Goal: Information Seeking & Learning: Learn about a topic

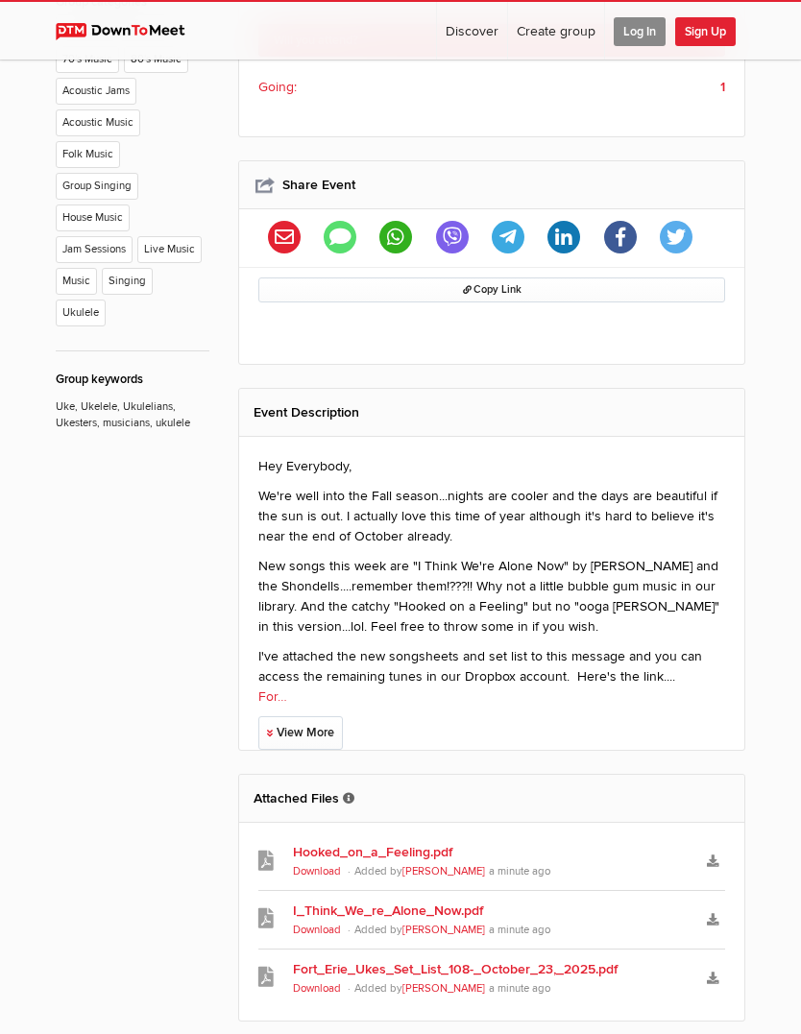
scroll to position [964, 0]
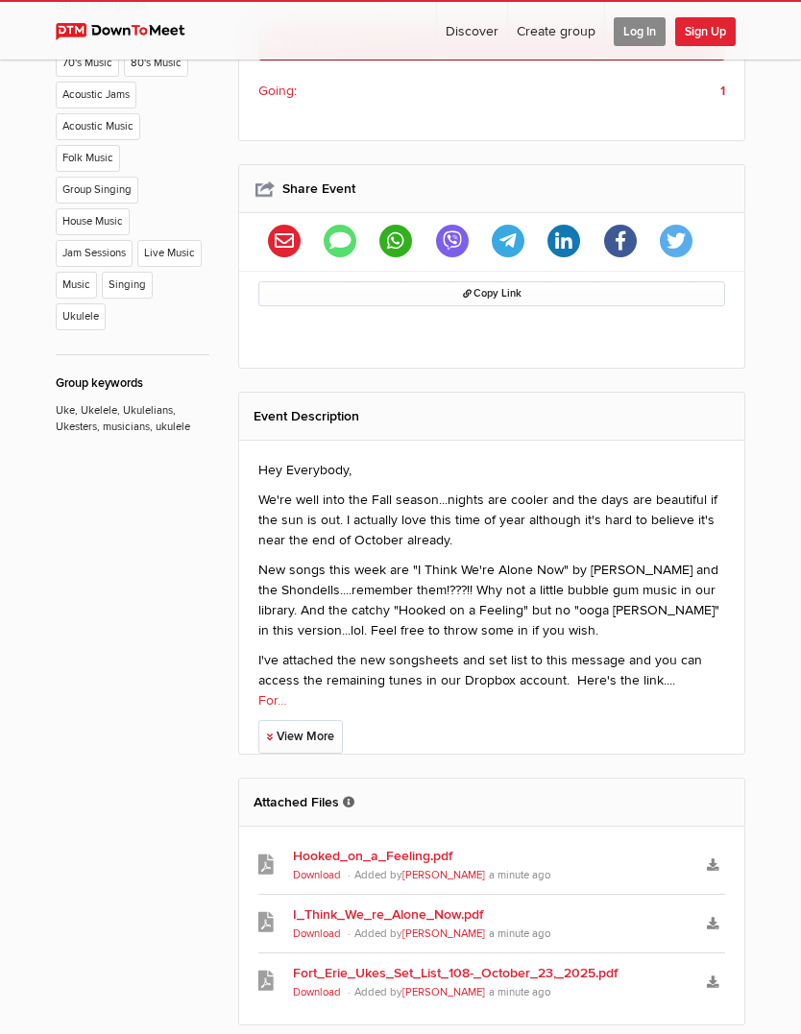
click at [316, 720] on link "View More" at bounding box center [300, 737] width 84 height 34
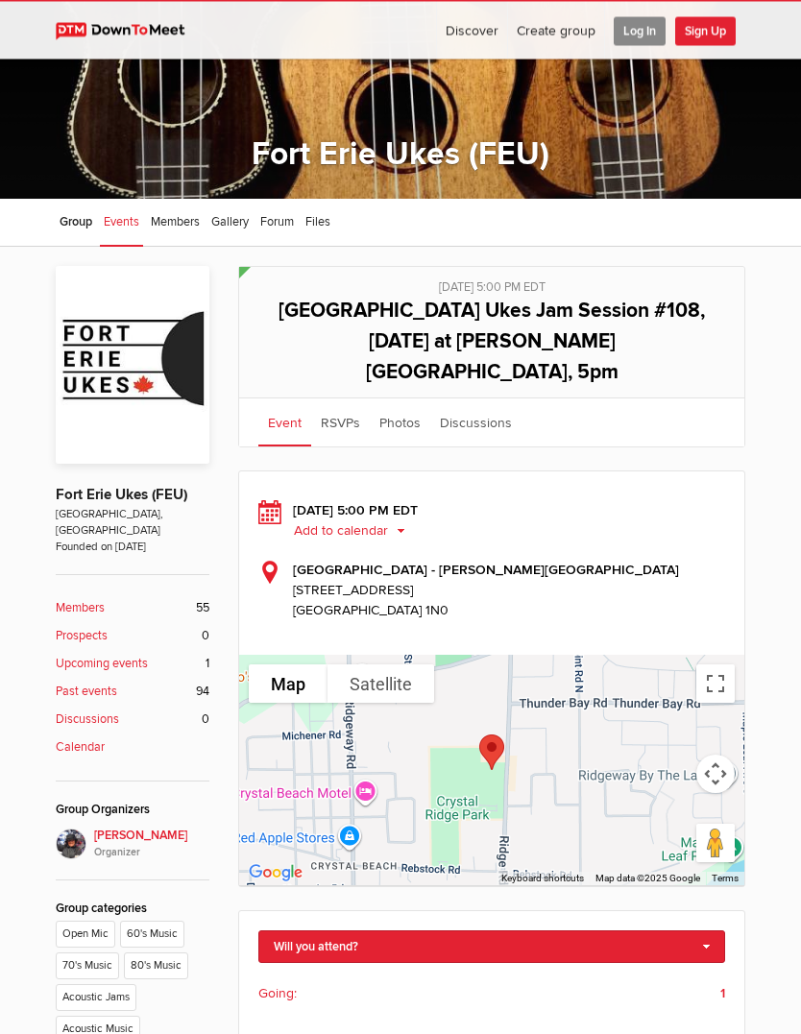
scroll to position [0, 0]
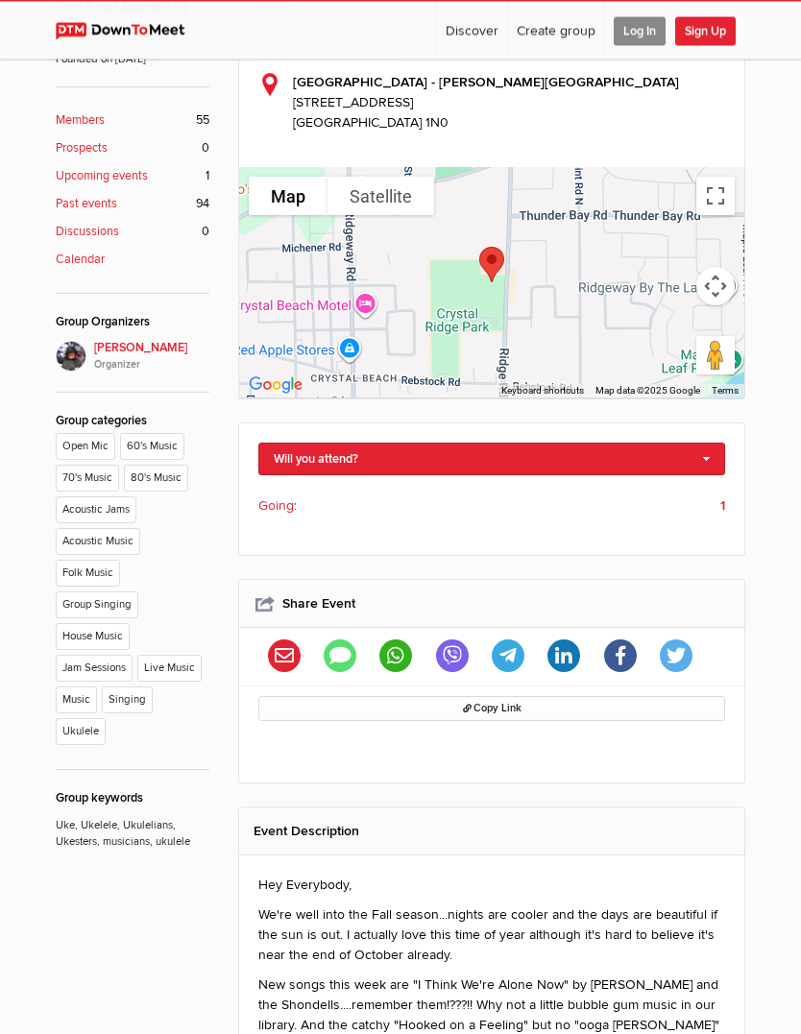
scroll to position [549, 0]
